Goal: Transaction & Acquisition: Purchase product/service

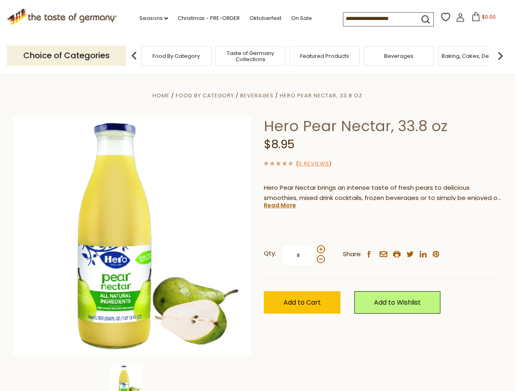
click at [257, 196] on div "Home Food By Category [GEOGRAPHIC_DATA] Hero Pear Nectar, 33.8 oz Hero Pear Nec…" at bounding box center [257, 247] width 501 height 314
click at [150, 18] on link "Seasons dropdown_arrow" at bounding box center [153, 18] width 29 height 9
click at [482, 19] on span "$0.00" at bounding box center [489, 16] width 14 height 7
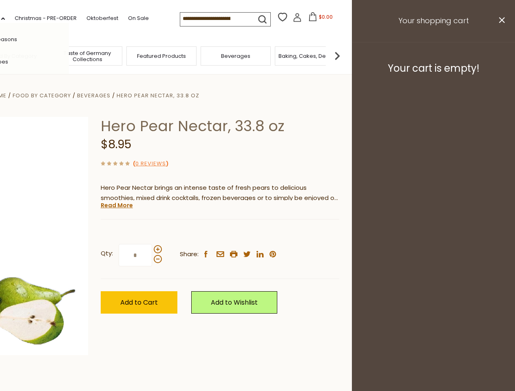
click at [69, 55] on div "All Seasons Recipes Game Day [DATE] [DATE] [DATE][PERSON_NAME] [DATE] Springfes…" at bounding box center [22, 196] width 93 height 346
click at [500, 55] on footer "Your cart is empty!" at bounding box center [433, 68] width 163 height 53
click at [257, 233] on div "Qty: * Share: facebook email printer twitter linkedin pinterest" at bounding box center [220, 255] width 238 height 47
click at [132, 378] on div "Home Food By Category [GEOGRAPHIC_DATA] Hero Pear Nectar, 33.8 oz Hero Pear Nec…" at bounding box center [94, 247] width 501 height 314
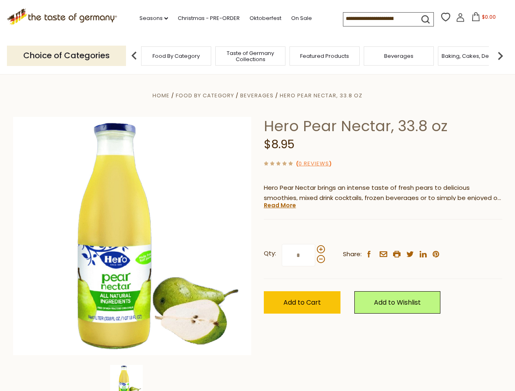
click at [132, 378] on img at bounding box center [126, 381] width 33 height 33
click at [279, 205] on link "Read More" at bounding box center [280, 205] width 32 height 8
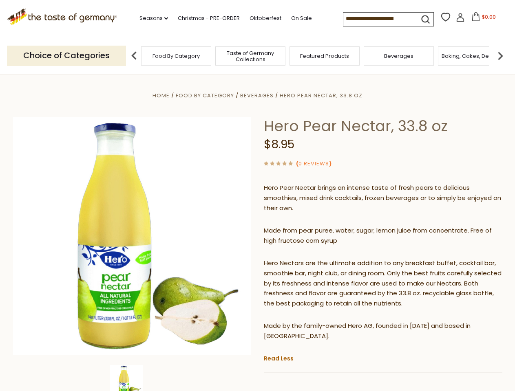
click at [320, 258] on p "Hero Nectars are the ultimate addition to any breakfast buffet, cocktail bar, s…" at bounding box center [383, 283] width 238 height 51
